Goal: Task Accomplishment & Management: Manage account settings

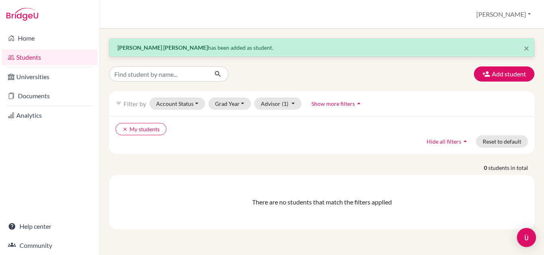
click at [196, 146] on div "clear My students Hide all filters arrow_drop_up Reset to default" at bounding box center [321, 135] width 425 height 38
click at [527, 12] on button "[PERSON_NAME]" at bounding box center [504, 14] width 62 height 15
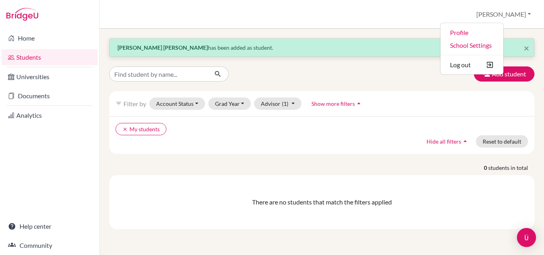
click at [313, 145] on div "clear My students Hide all filters arrow_drop_up Reset to default" at bounding box center [321, 135] width 425 height 38
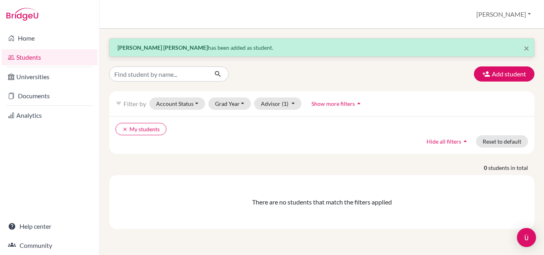
click at [207, 160] on div "× [PERSON_NAME] [PERSON_NAME] has been added as student. Add student filter_lis…" at bounding box center [321, 133] width 425 height 191
click at [527, 7] on button "[PERSON_NAME]" at bounding box center [504, 14] width 62 height 15
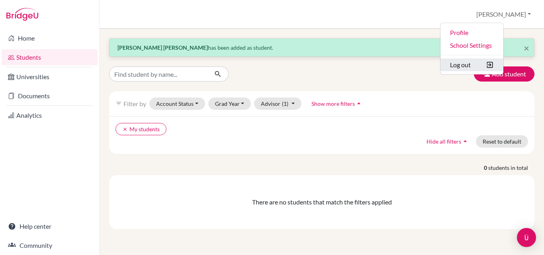
click at [503, 62] on button "Log out" at bounding box center [472, 65] width 63 height 13
